Goal: Information Seeking & Learning: Learn about a topic

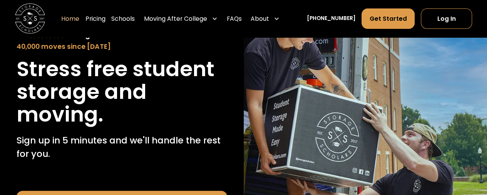
scroll to position [112, 0]
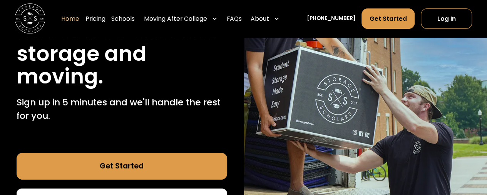
click at [120, 73] on h1 "Stress free student storage and moving." at bounding box center [122, 54] width 210 height 68
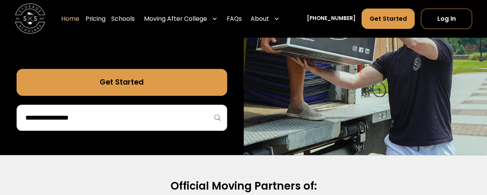
scroll to position [272, 0]
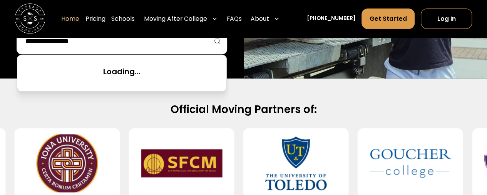
click at [135, 44] on input "search" at bounding box center [122, 41] width 194 height 13
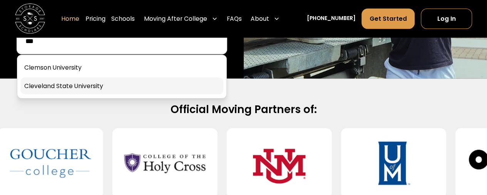
type input "***"
click at [78, 87] on link at bounding box center [121, 85] width 203 height 17
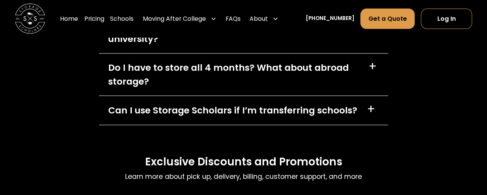
scroll to position [3432, 0]
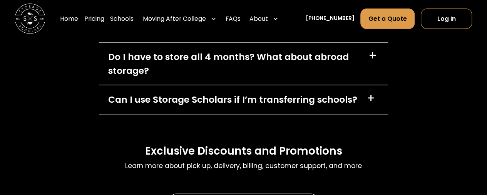
click at [129, 77] on div "Do I have to store all 4 months? What about abroad storage?" at bounding box center [233, 63] width 251 height 27
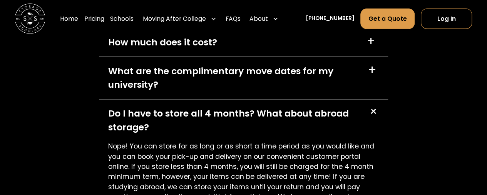
scroll to position [3375, 0]
click at [133, 92] on div "What are the complimentary move dates for my university?" at bounding box center [233, 78] width 251 height 27
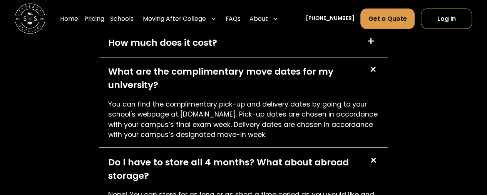
click at [146, 49] on div "How much does it cost?" at bounding box center [162, 42] width 109 height 13
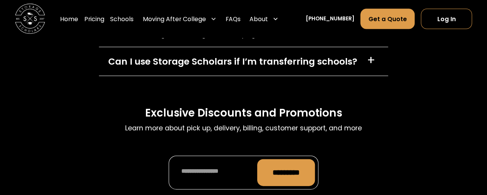
scroll to position [3759, 0]
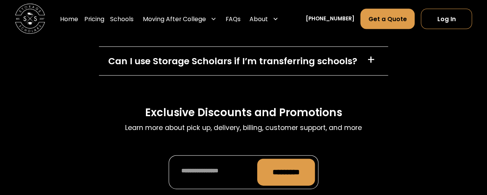
click at [136, 68] on div "Can I use Storage Scholars if I’m transferring schools?" at bounding box center [232, 60] width 249 height 13
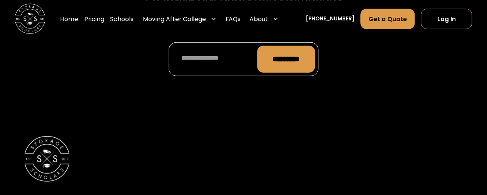
scroll to position [3907, 0]
